Goal: Participate in discussion: Engage in conversation with other users on a specific topic

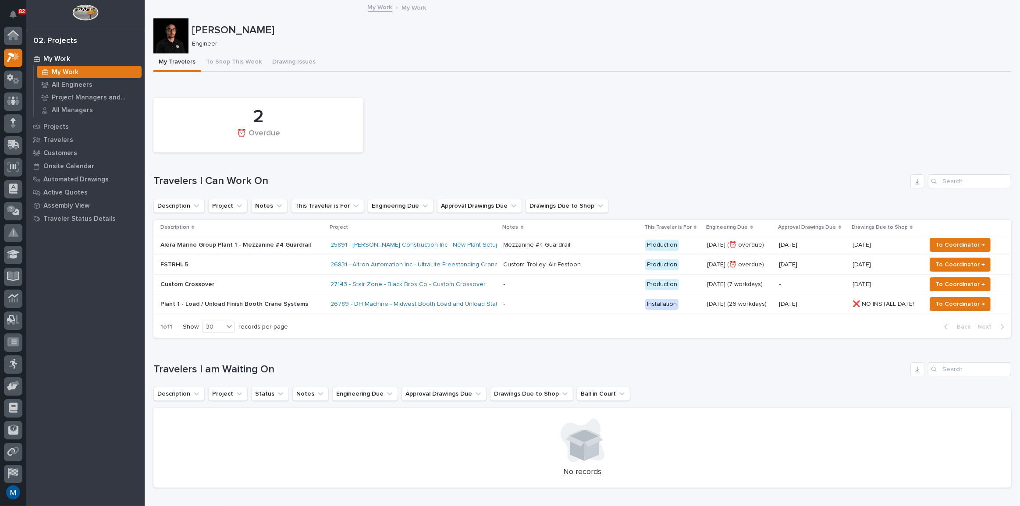
scroll to position [22, 0]
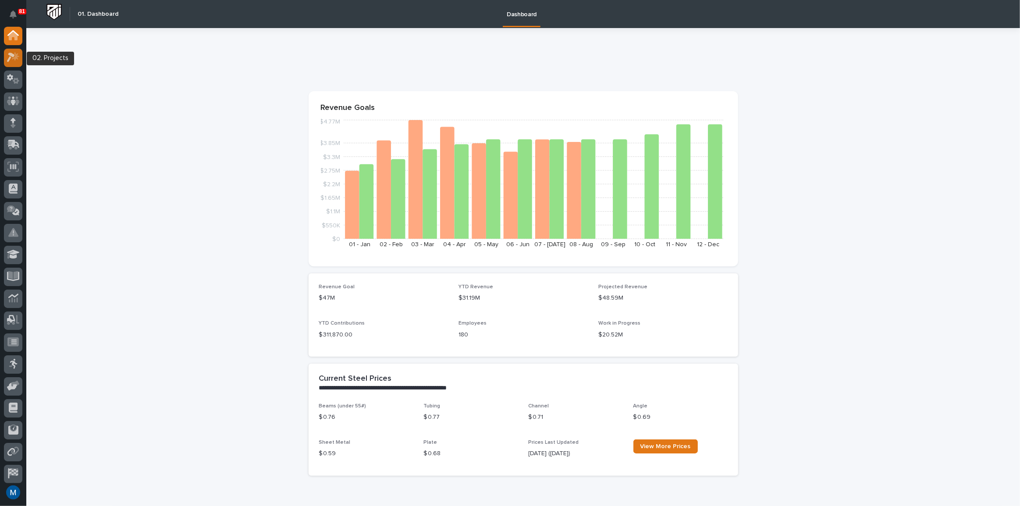
click at [14, 64] on div at bounding box center [13, 58] width 18 height 18
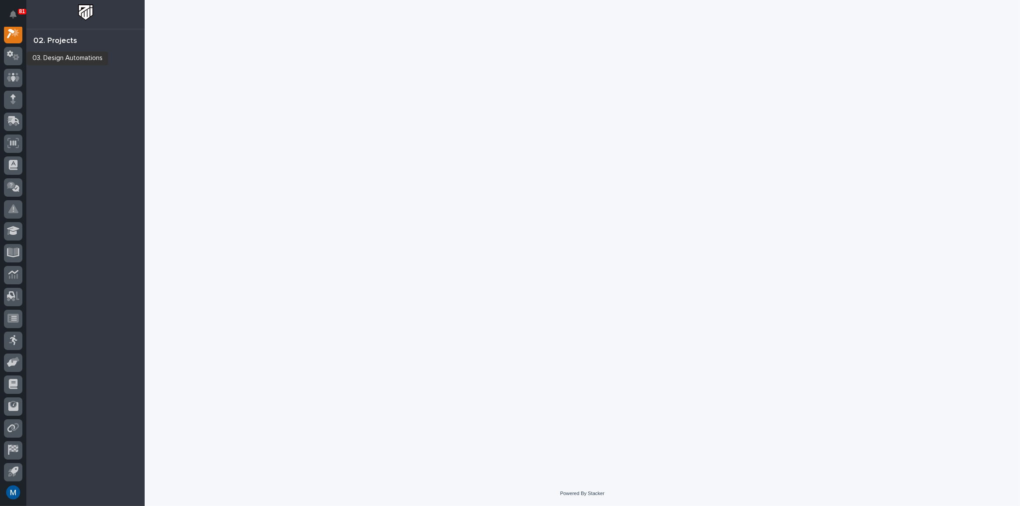
scroll to position [22, 0]
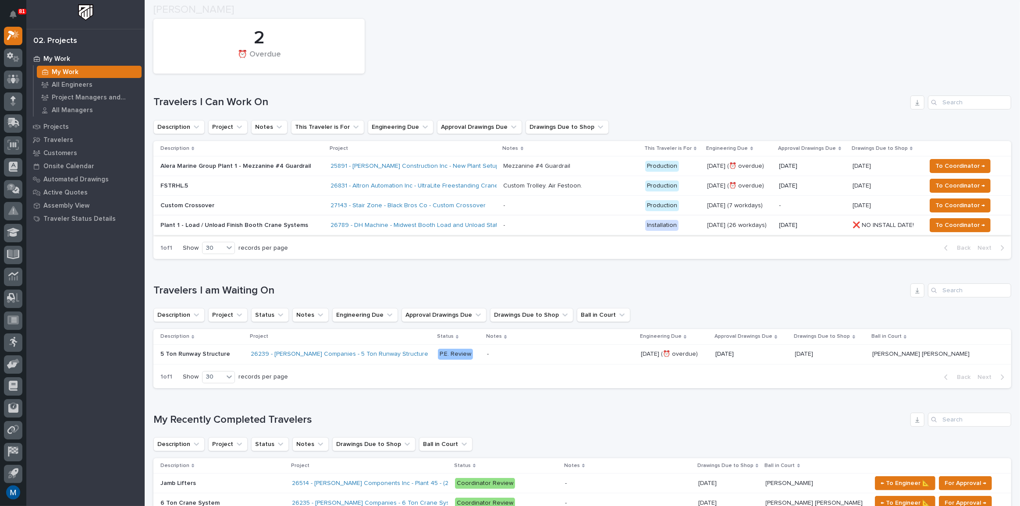
scroll to position [79, 0]
click at [337, 273] on div "Loading... Saving… Travelers I am Waiting On Description Project Status Notes E…" at bounding box center [582, 330] width 858 height 129
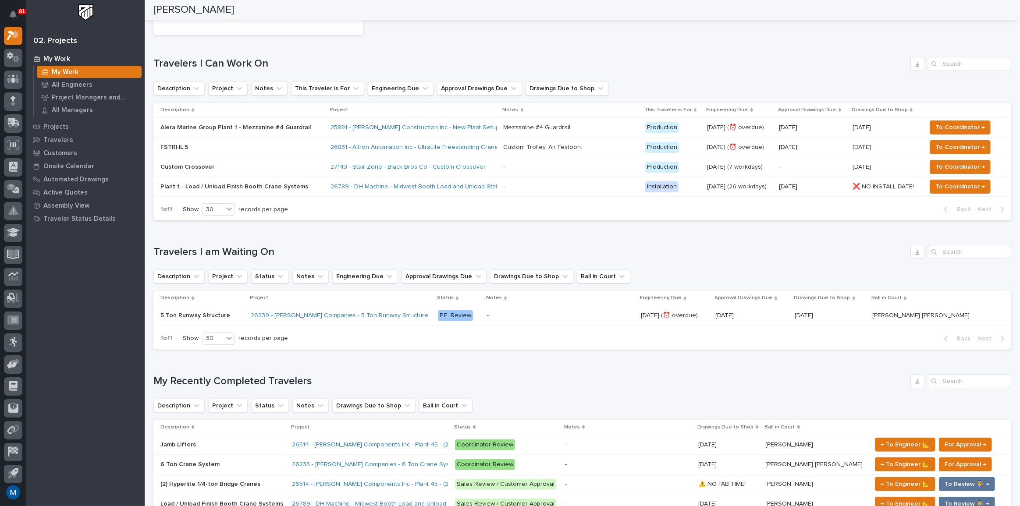
scroll to position [119, 0]
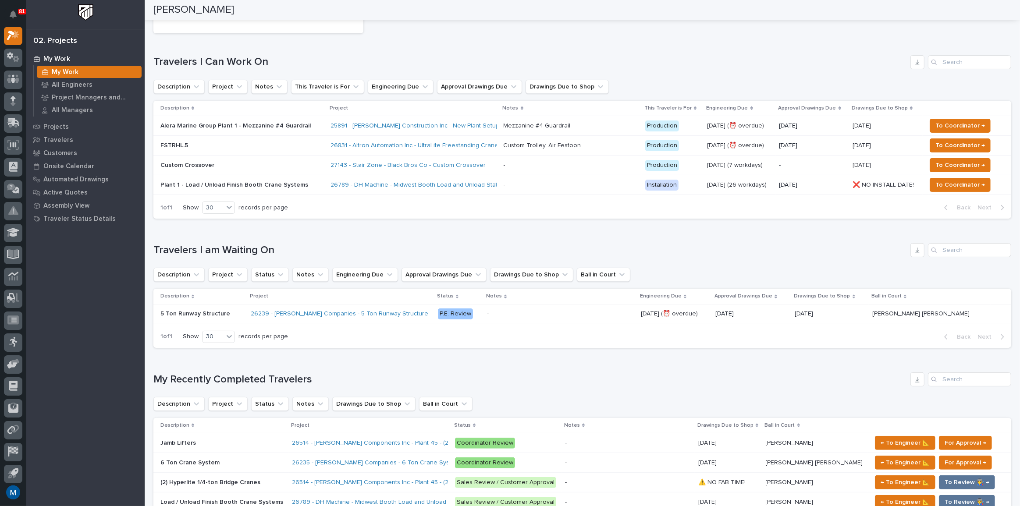
click at [364, 248] on h1 "Travelers I am Waiting On" at bounding box center [529, 250] width 753 height 13
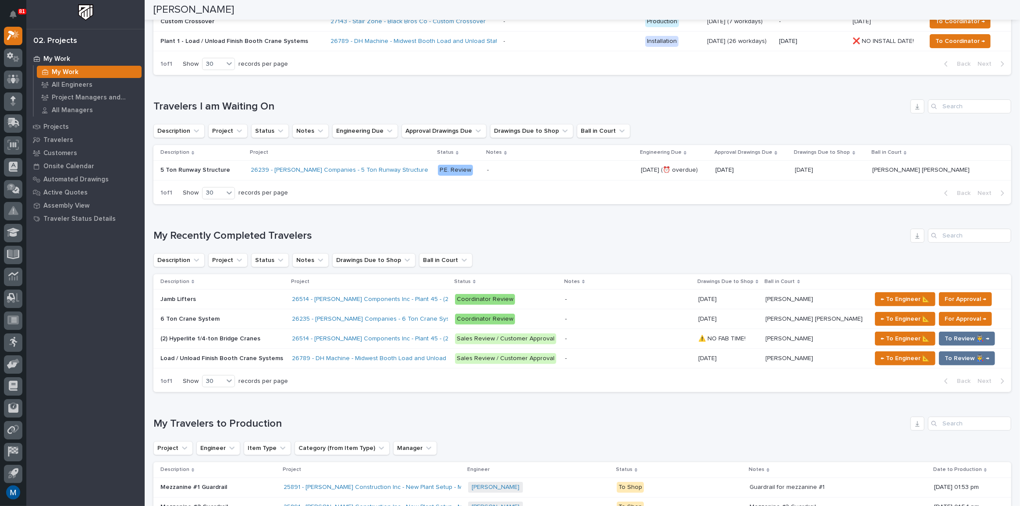
scroll to position [279, 0]
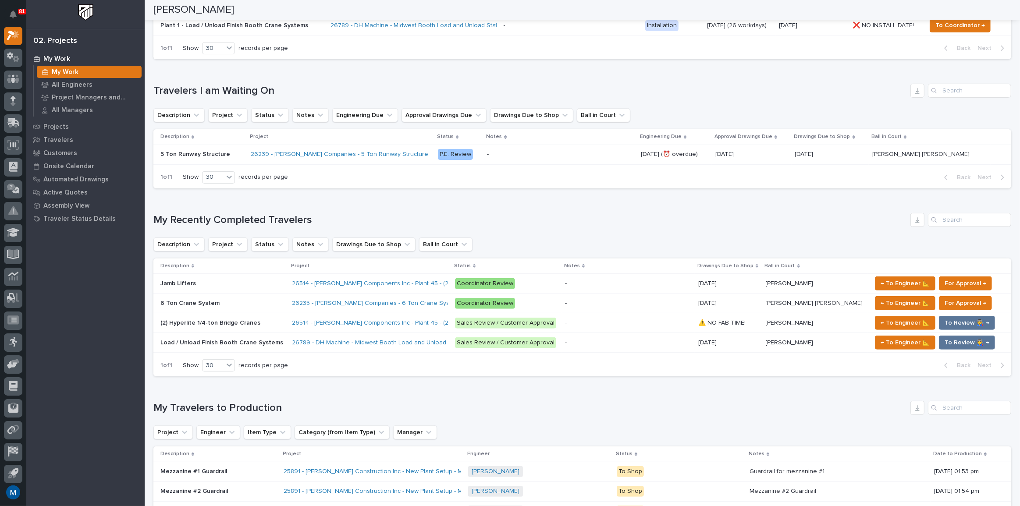
click at [235, 277] on div "Jamb Lifters Jamb Lifters" at bounding box center [222, 284] width 125 height 14
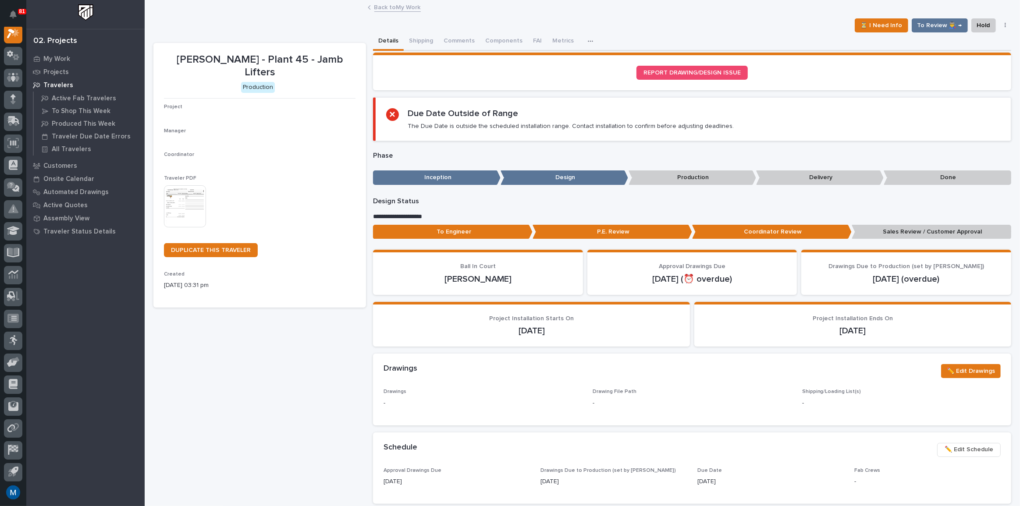
scroll to position [22, 0]
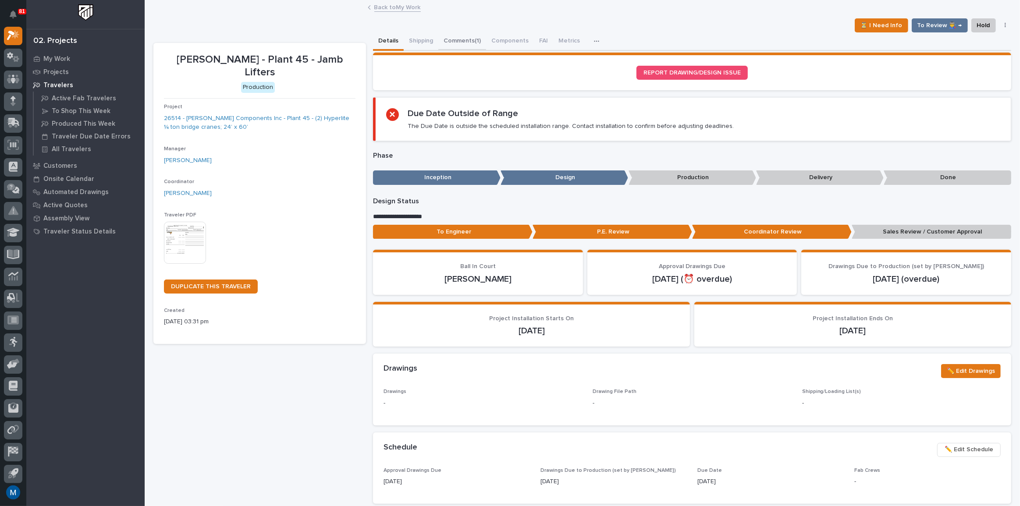
click at [461, 41] on button "Comments (1)" at bounding box center [462, 41] width 48 height 18
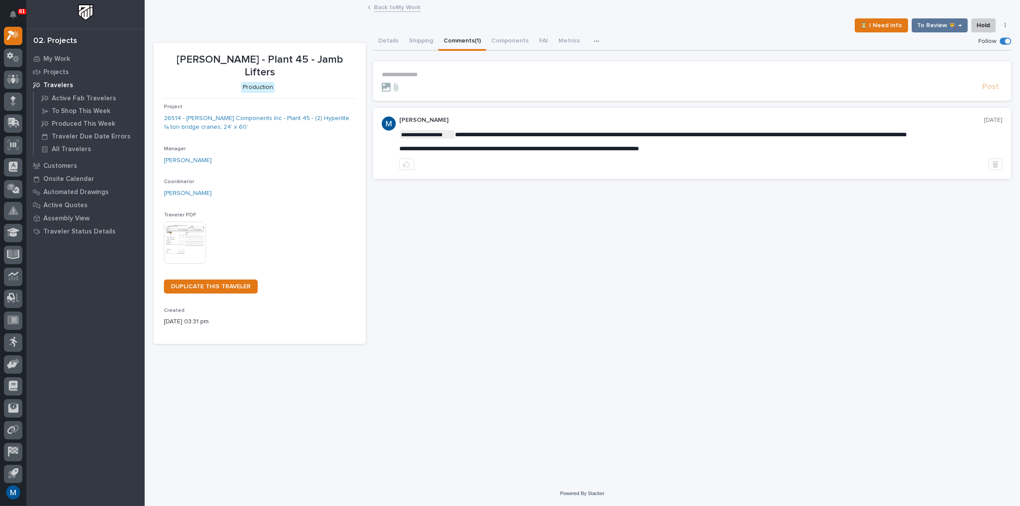
click at [425, 70] on section "**********" at bounding box center [692, 80] width 638 height 39
click at [416, 72] on p "**********" at bounding box center [692, 74] width 621 height 7
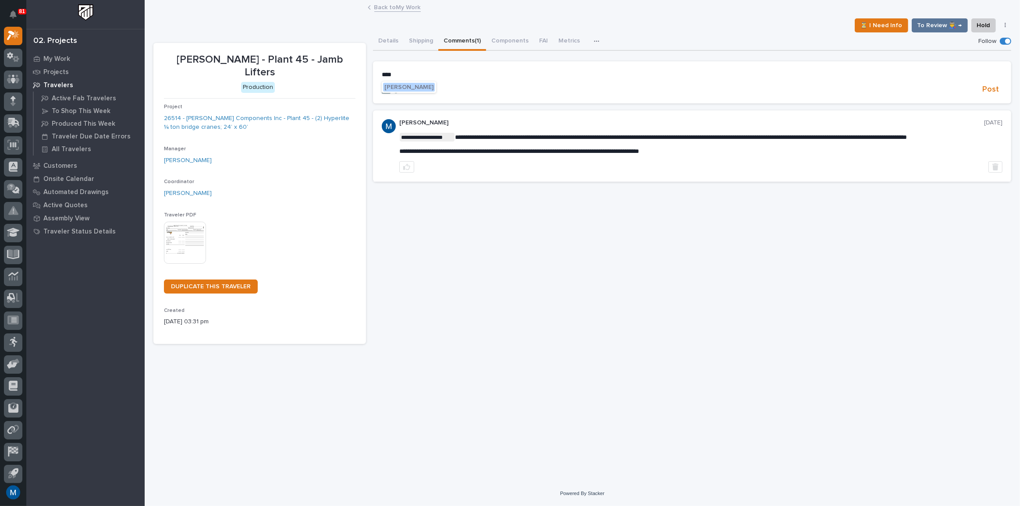
click at [431, 87] on span "[PERSON_NAME]" at bounding box center [408, 87] width 49 height 6
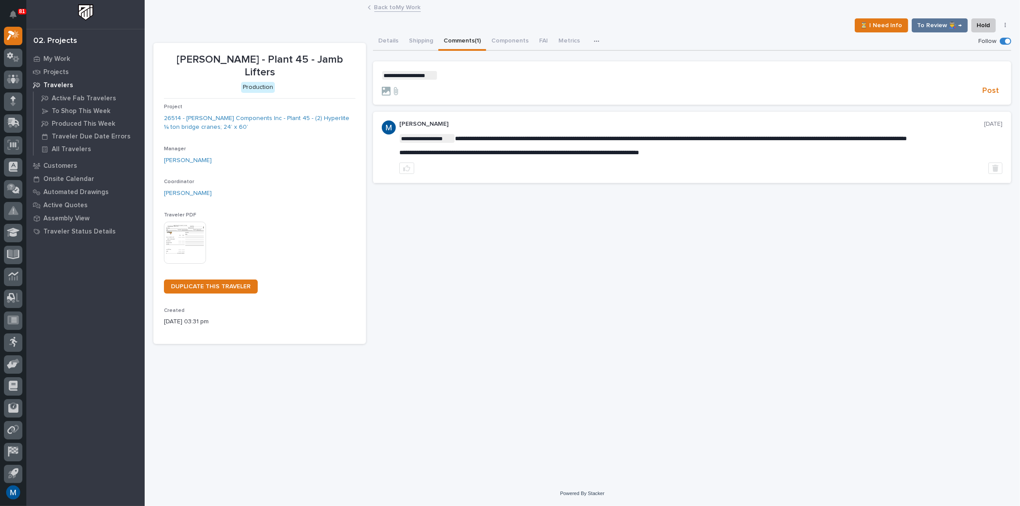
click at [465, 79] on p "**********" at bounding box center [692, 75] width 621 height 9
click at [987, 88] on span "Post" at bounding box center [990, 91] width 17 height 10
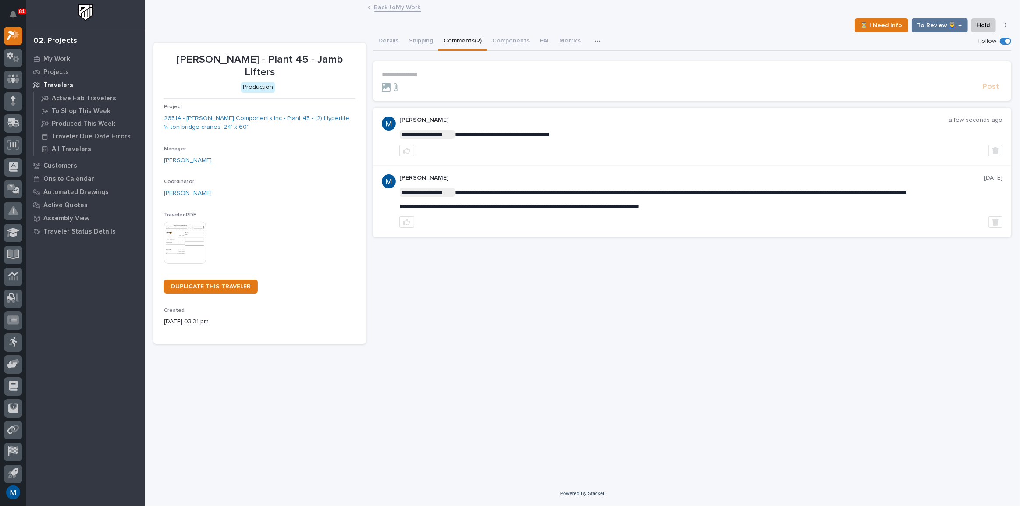
click at [583, 351] on div "**********" at bounding box center [582, 230] width 866 height 458
click at [63, 57] on p "My Work" at bounding box center [56, 59] width 27 height 8
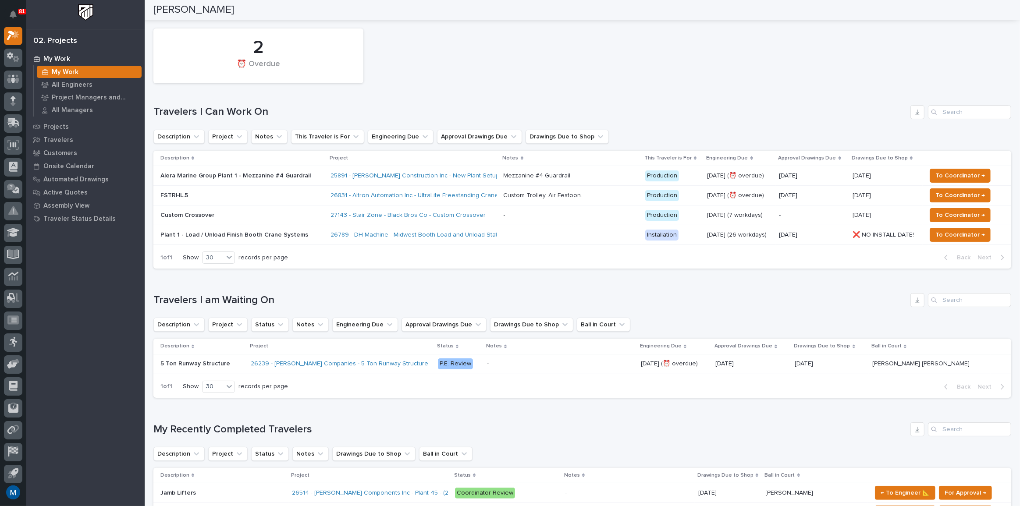
scroll to position [39, 0]
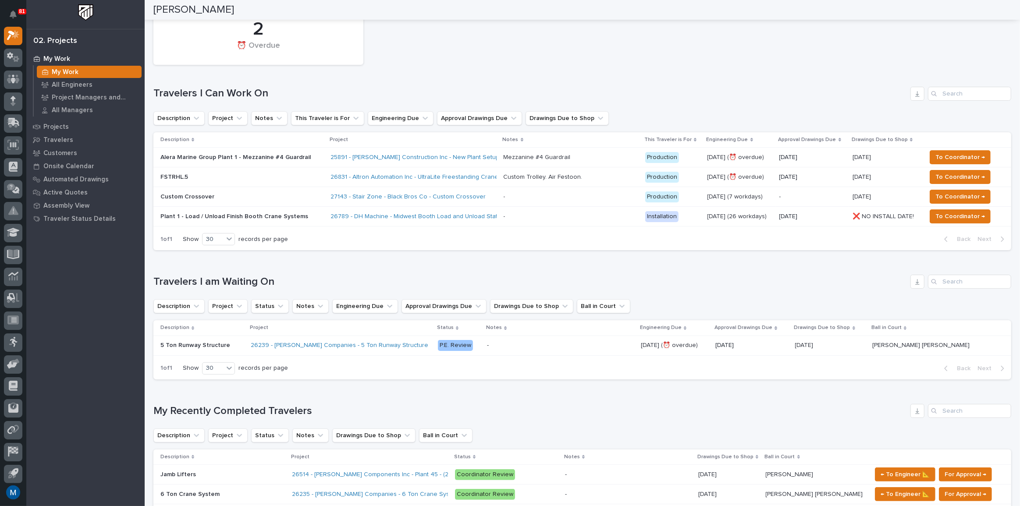
scroll to position [0, 0]
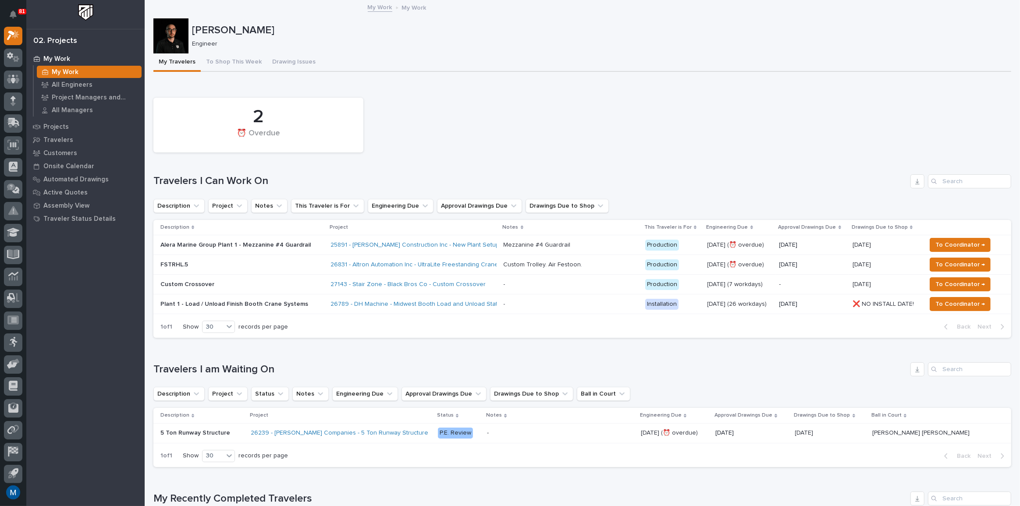
click at [536, 95] on div "2 ⏰ Overdue" at bounding box center [582, 125] width 866 height 64
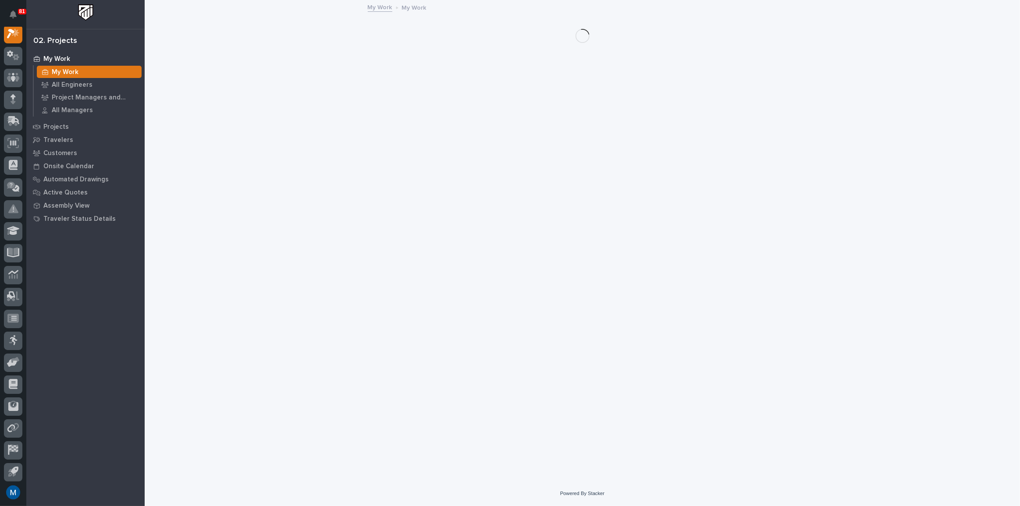
scroll to position [22, 0]
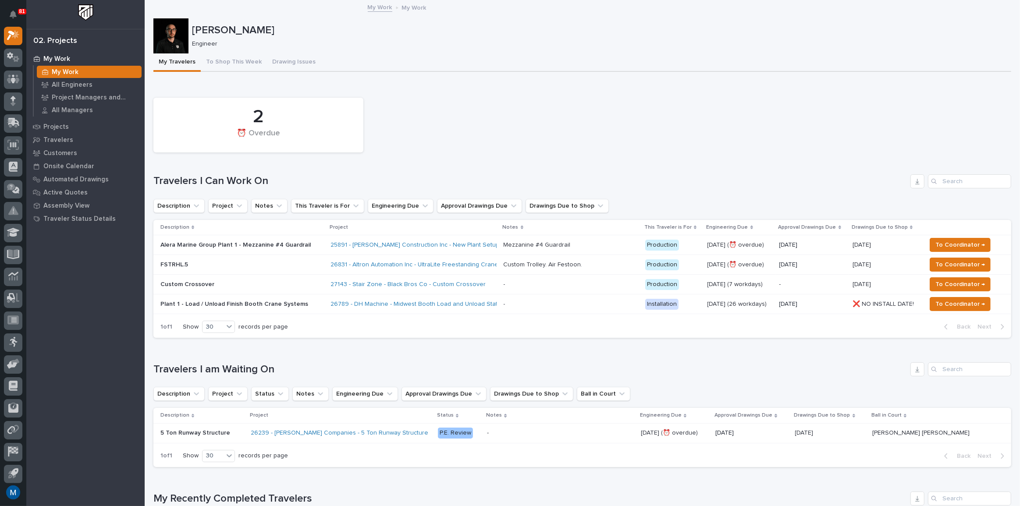
click at [175, 36] on div at bounding box center [170, 35] width 35 height 35
click at [226, 64] on button "To Shop This Week" at bounding box center [234, 62] width 66 height 18
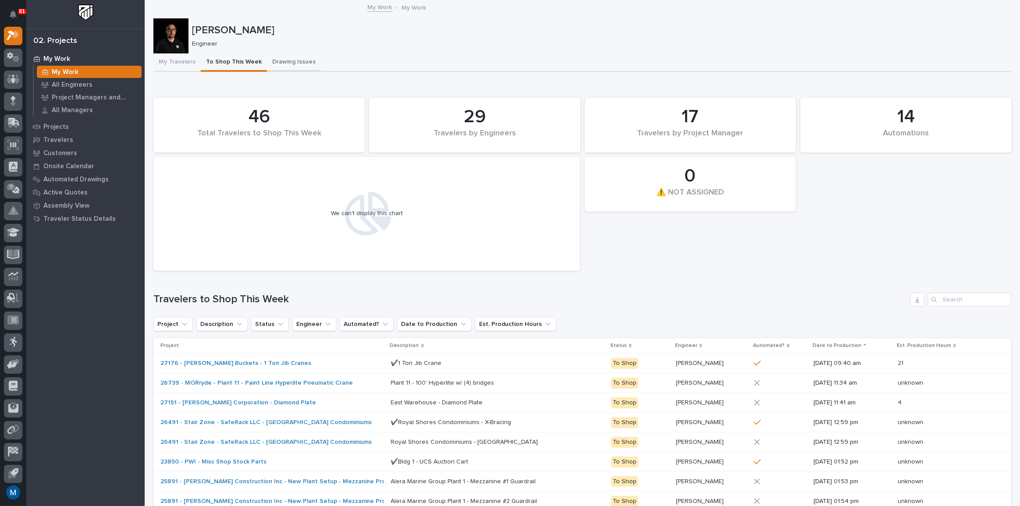
click at [280, 70] on button "Drawing Issues" at bounding box center [294, 62] width 54 height 18
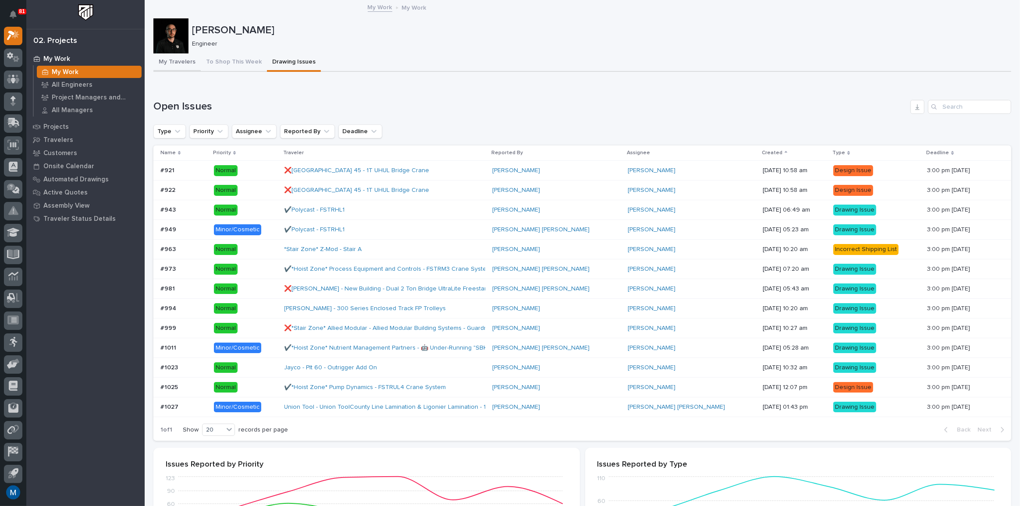
click at [178, 63] on button "My Travelers" at bounding box center [176, 62] width 47 height 18
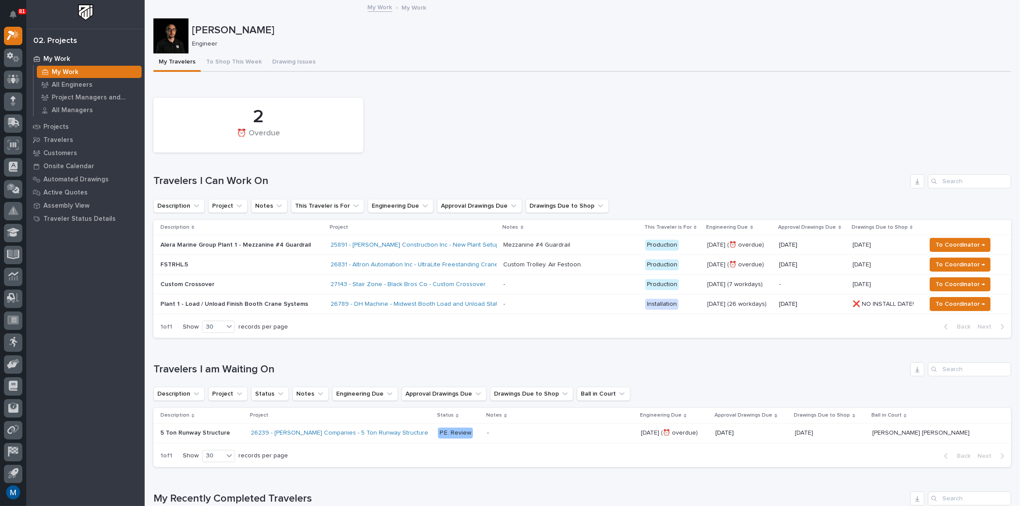
drag, startPoint x: 501, startPoint y: 117, endPoint x: 444, endPoint y: 142, distance: 62.2
click at [445, 142] on div "2 ⏰ Overdue" at bounding box center [582, 125] width 866 height 64
click at [444, 142] on div "2 ⏰ Overdue" at bounding box center [582, 125] width 866 height 64
drag, startPoint x: 565, startPoint y: 82, endPoint x: 464, endPoint y: 182, distance: 142.6
click at [464, 182] on div "Loading... Saving… 2 ⏰ Overdue Travelers I Can Work On Description Project Note…" at bounding box center [582, 213] width 858 height 263
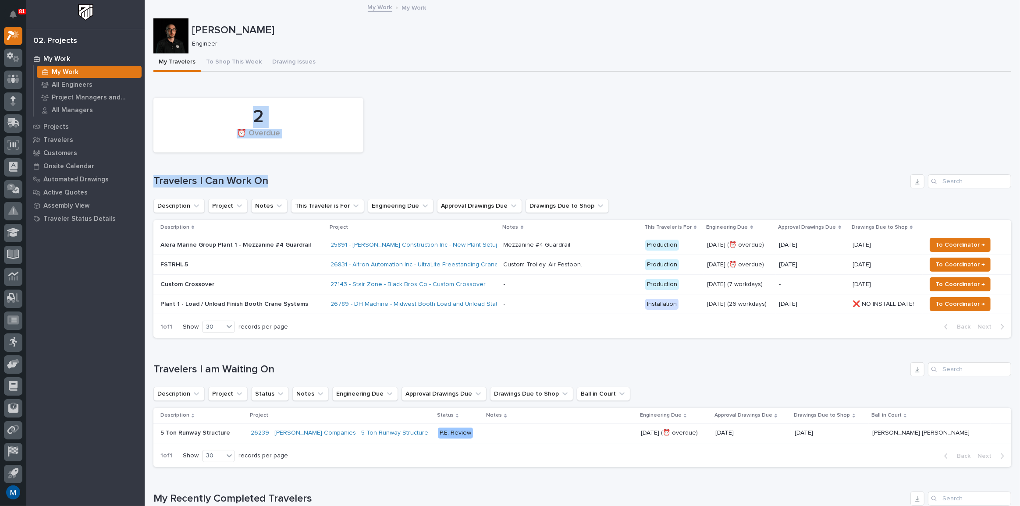
click at [464, 182] on h1 "Travelers I Can Work On" at bounding box center [529, 181] width 753 height 13
drag, startPoint x: 410, startPoint y: 80, endPoint x: 540, endPoint y: 182, distance: 164.8
click at [540, 182] on h1 "Travelers I Can Work On" at bounding box center [529, 181] width 753 height 13
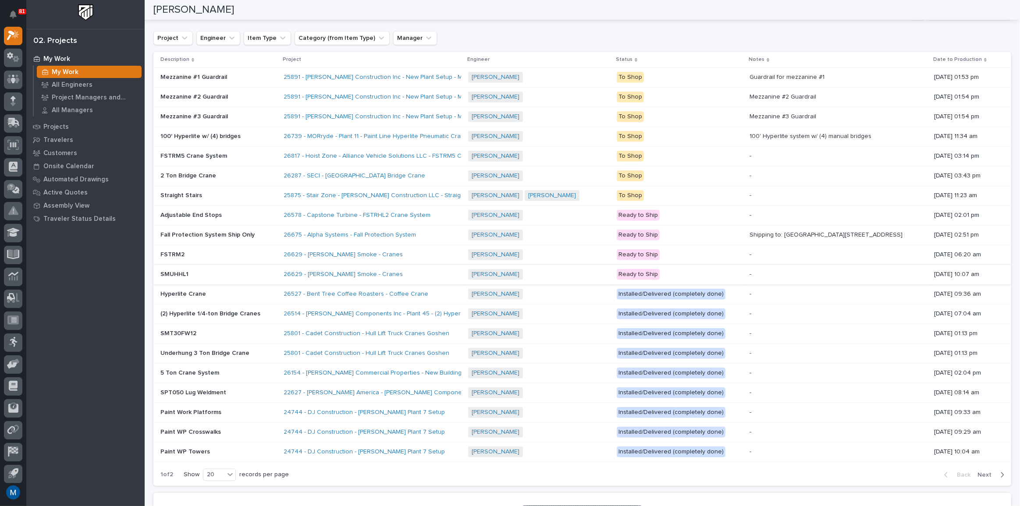
scroll to position [677, 0]
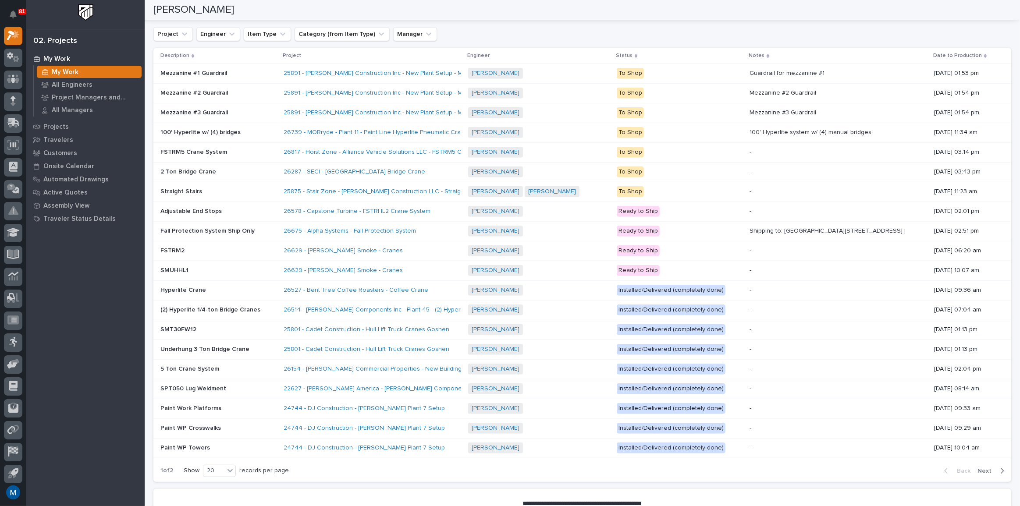
drag, startPoint x: 114, startPoint y: 67, endPoint x: 140, endPoint y: 68, distance: 25.9
click at [114, 67] on div "My Work" at bounding box center [89, 72] width 105 height 12
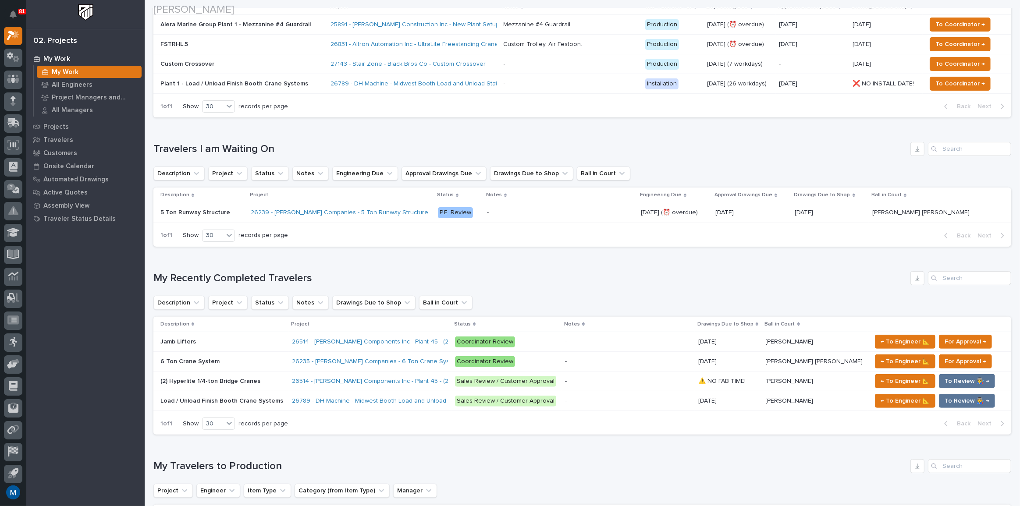
scroll to position [239, 0]
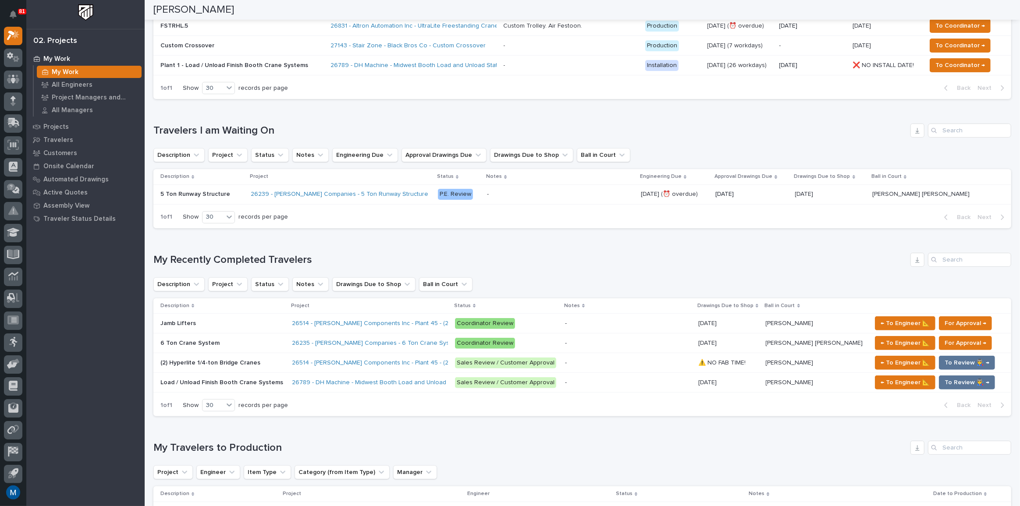
click at [248, 314] on td "Jamb Lifters Jamb Lifters" at bounding box center [220, 324] width 135 height 20
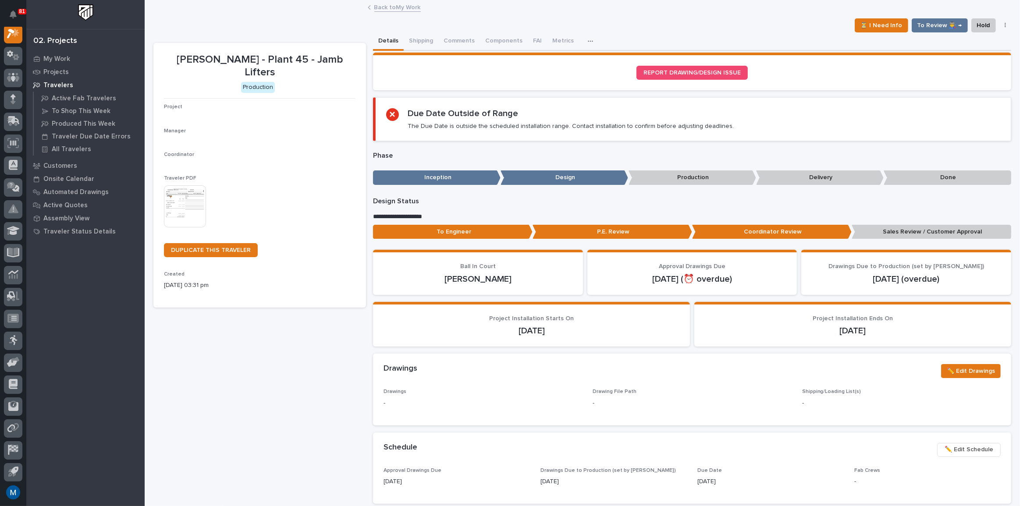
scroll to position [22, 0]
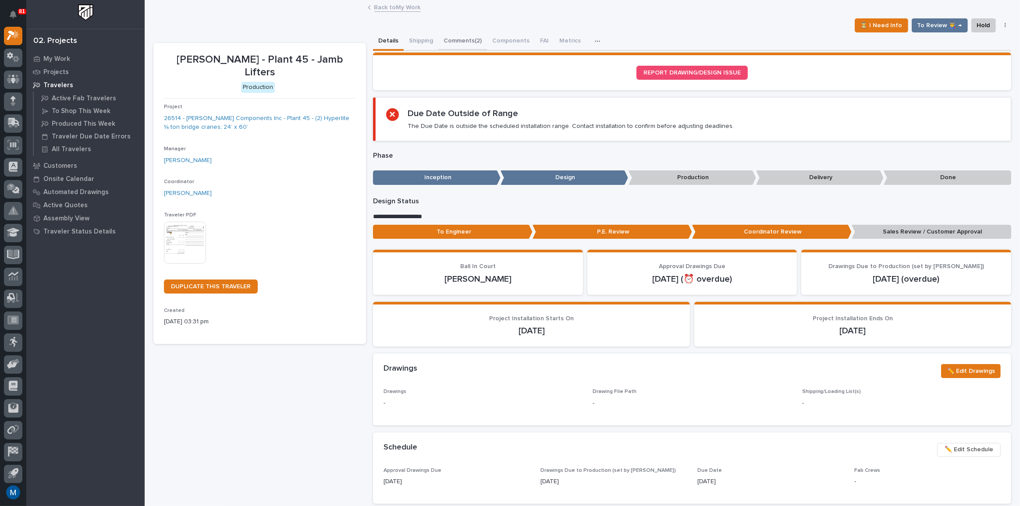
click at [473, 32] on button "Comments (2)" at bounding box center [462, 41] width 49 height 18
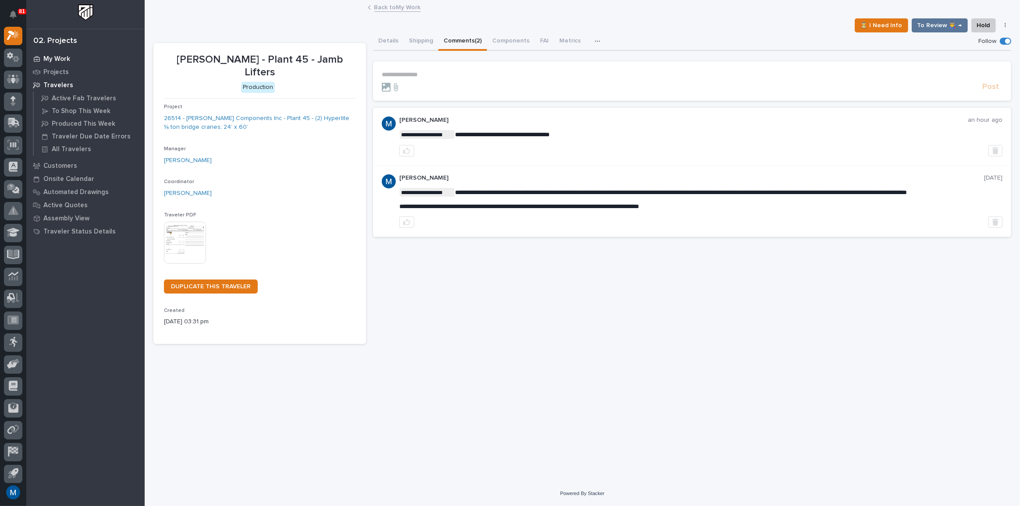
click at [64, 55] on p "My Work" at bounding box center [56, 59] width 27 height 8
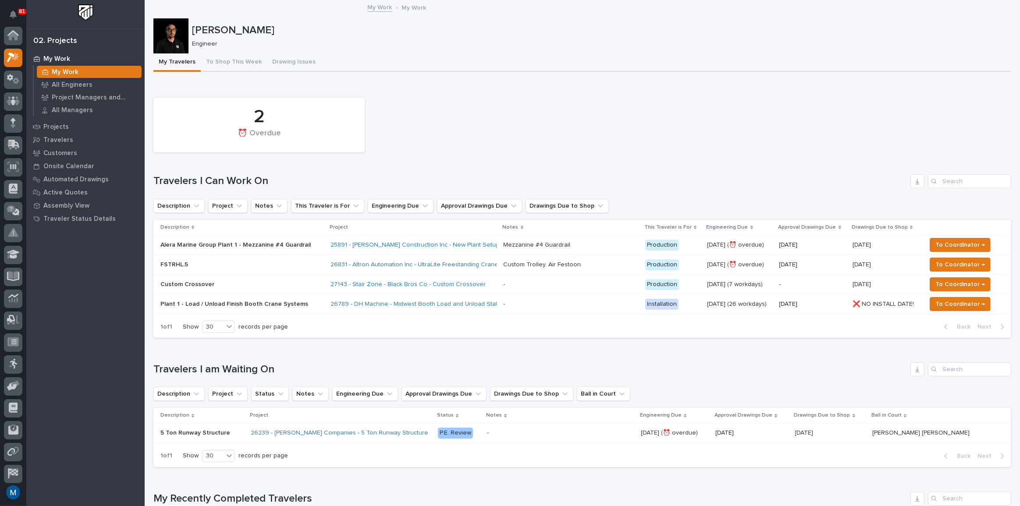
scroll to position [22, 0]
